Goal: Task Accomplishment & Management: Use online tool/utility

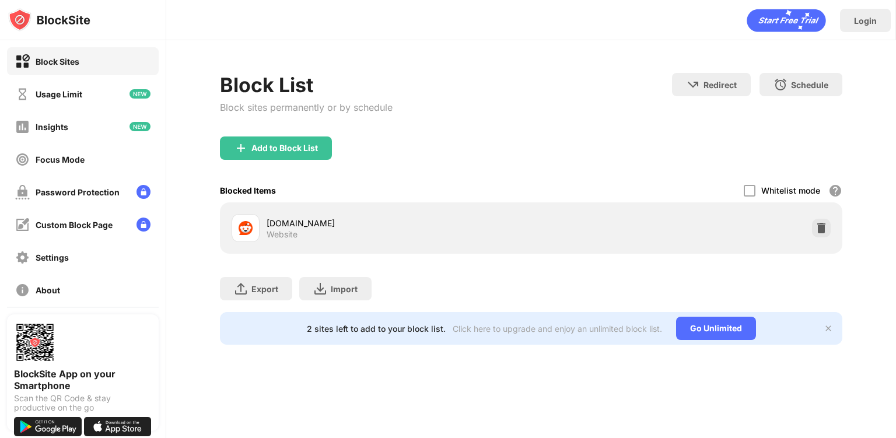
click at [284, 152] on div "Add to Block List" at bounding box center [284, 148] width 67 height 9
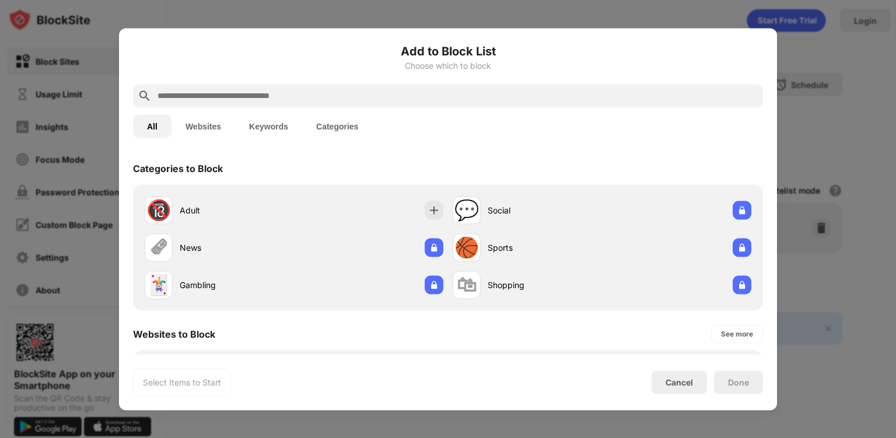
click at [621, 93] on input "text" at bounding box center [457, 96] width 602 height 14
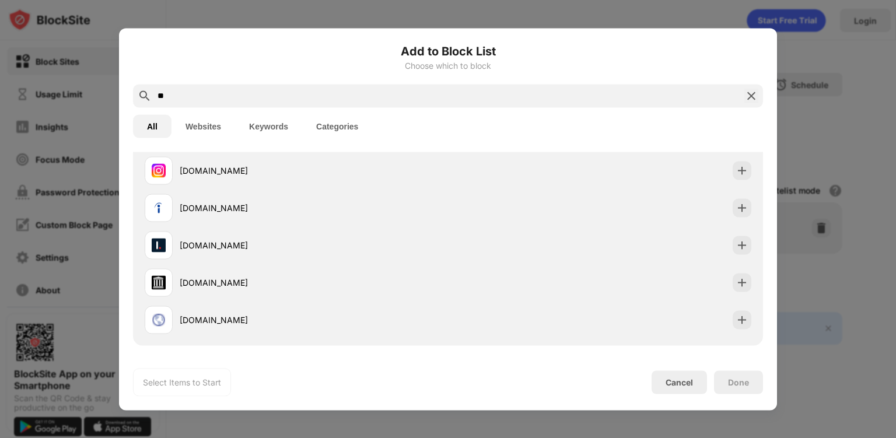
scroll to position [76, 0]
type input "**"
click at [733, 174] on div at bounding box center [742, 171] width 19 height 19
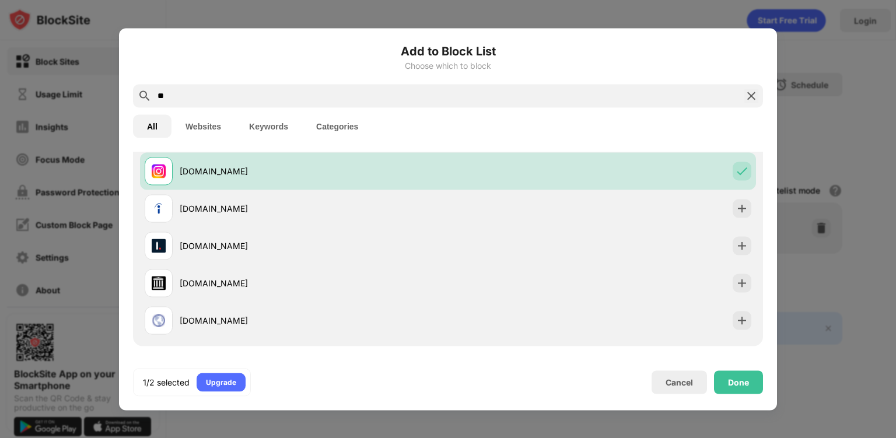
click at [737, 389] on div "Done" at bounding box center [738, 381] width 49 height 23
